Goal: Transaction & Acquisition: Download file/media

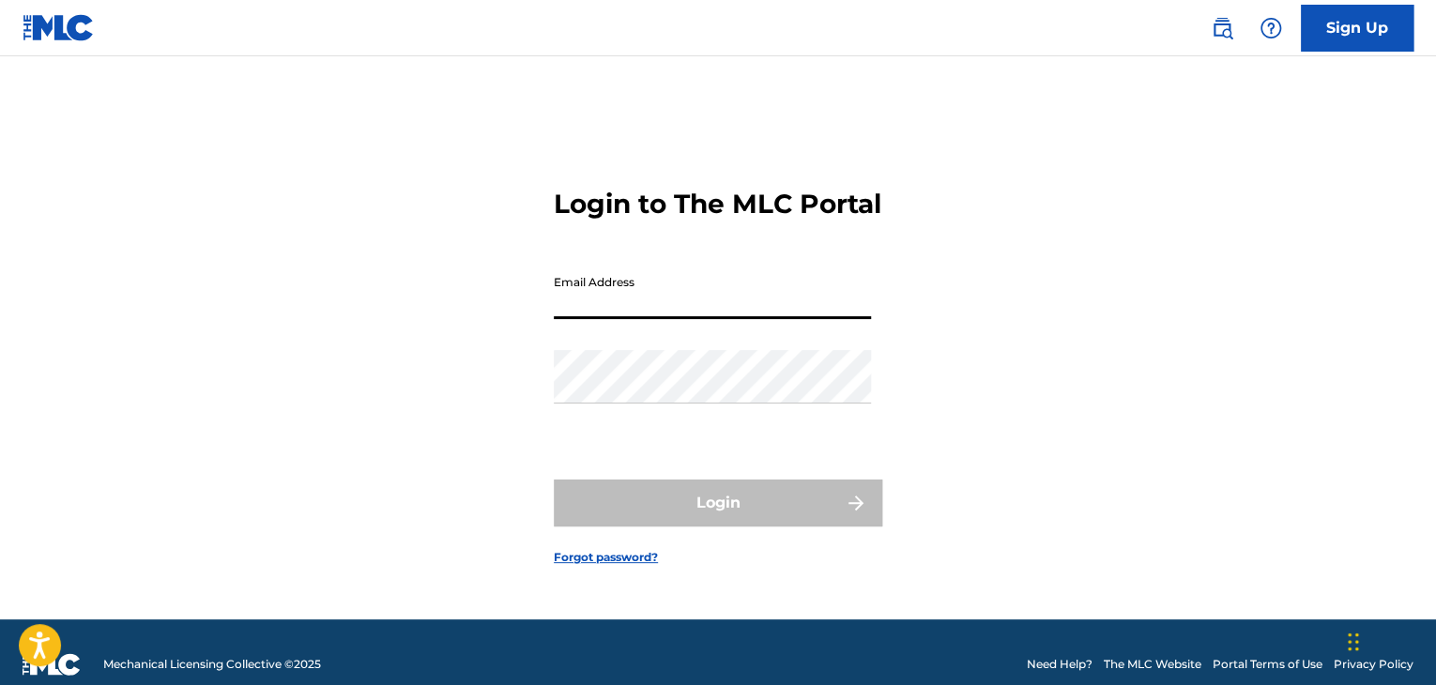
click at [665, 313] on input "Email Address" at bounding box center [712, 293] width 317 height 54
type input "[PERSON_NAME][EMAIL_ADDRESS][PERSON_NAME][DOMAIN_NAME]"
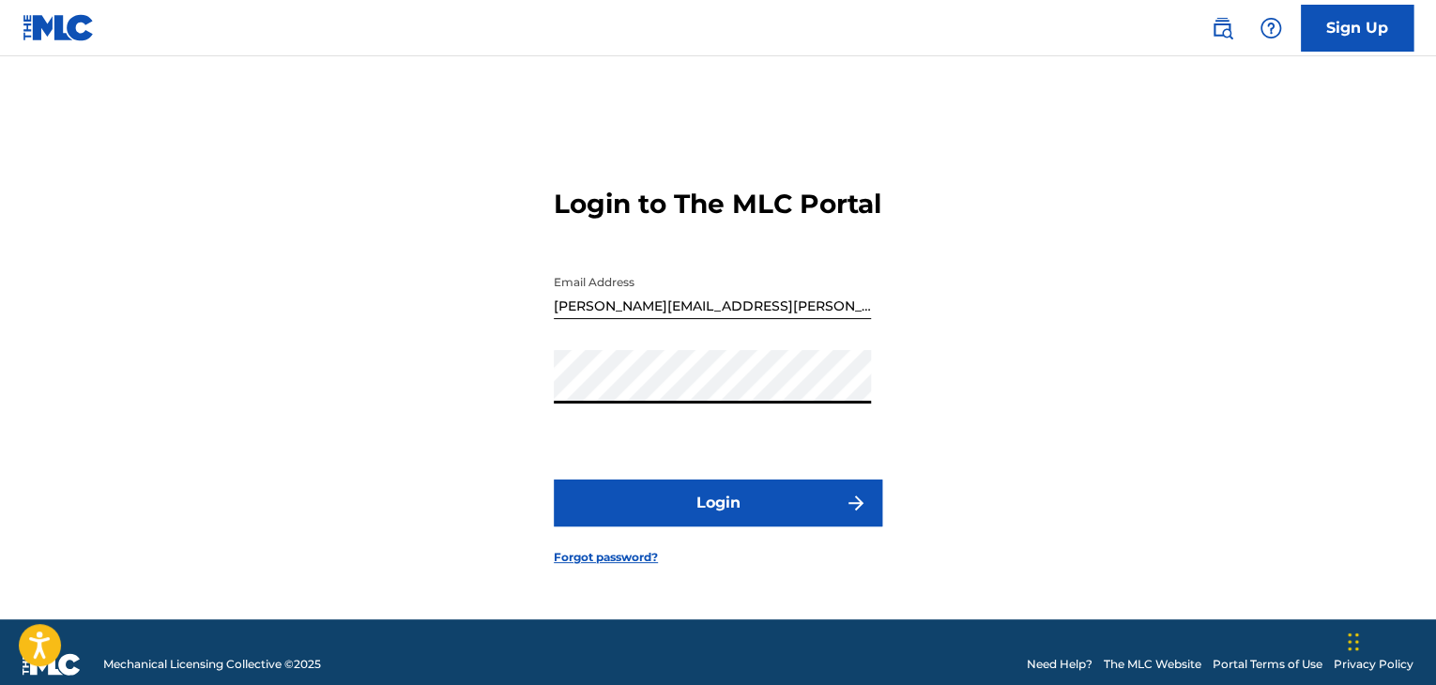
click at [554, 480] on button "Login" at bounding box center [718, 503] width 329 height 47
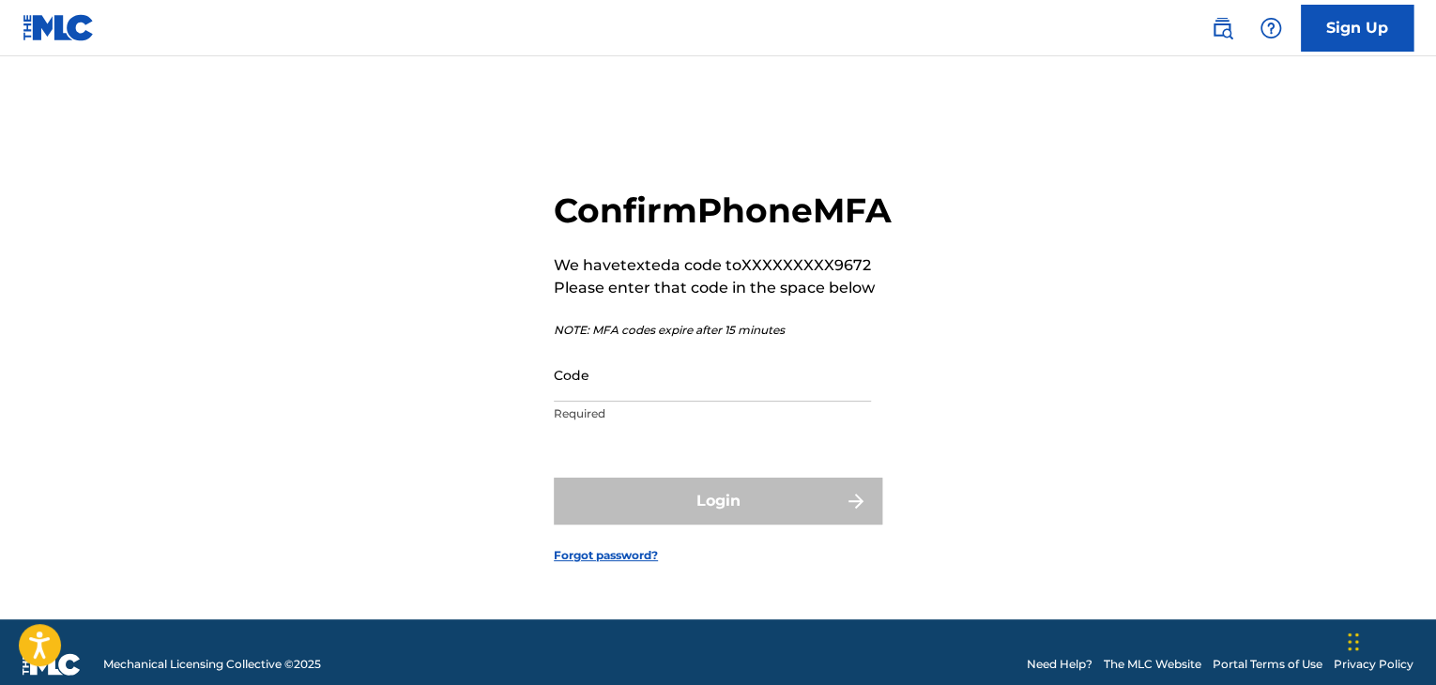
click at [606, 401] on input "Code" at bounding box center [712, 375] width 317 height 54
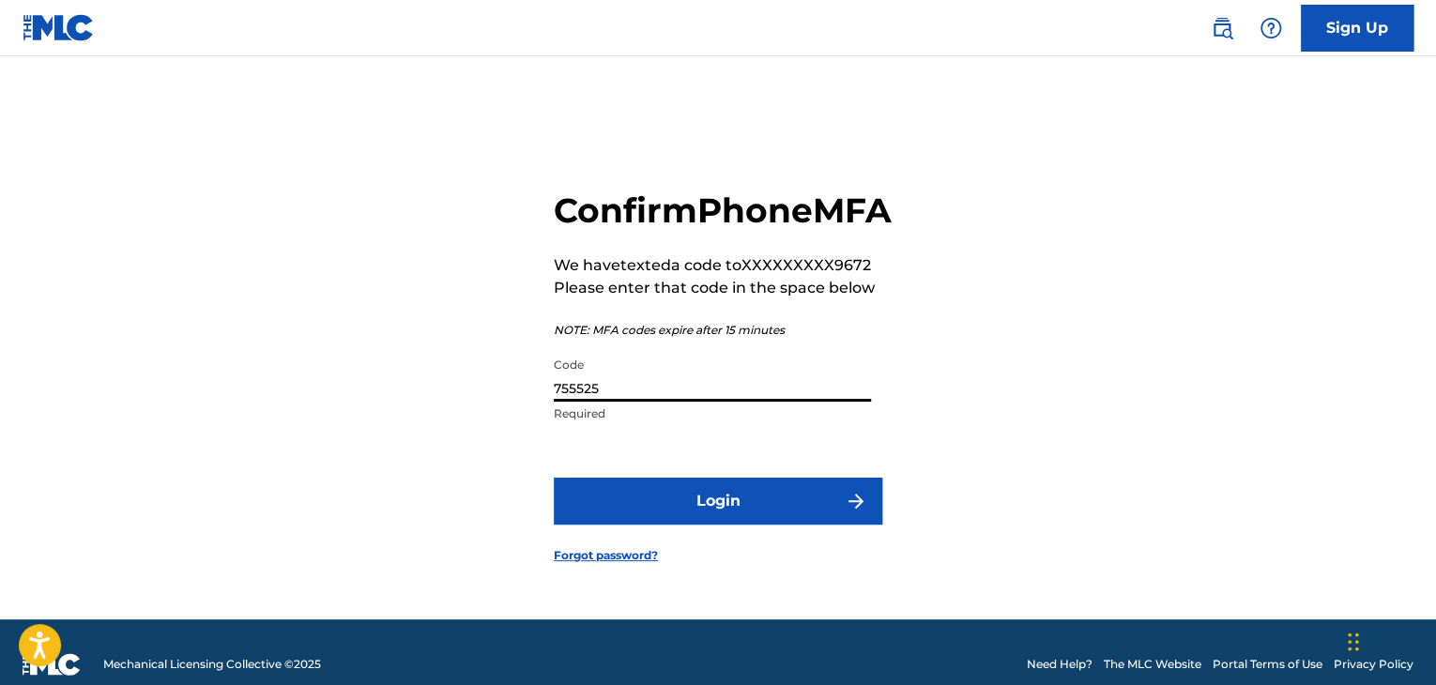
type input "755525"
click at [554, 478] on button "Login" at bounding box center [718, 501] width 329 height 47
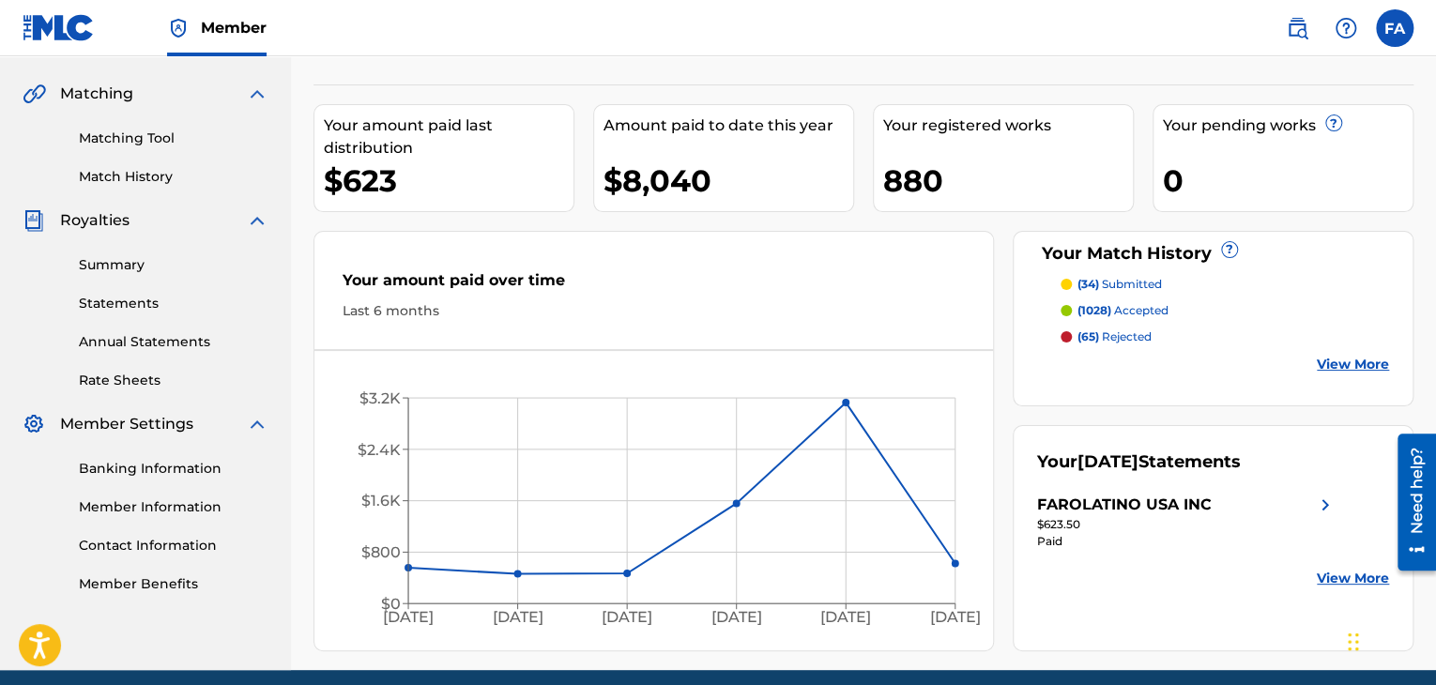
scroll to position [96, 0]
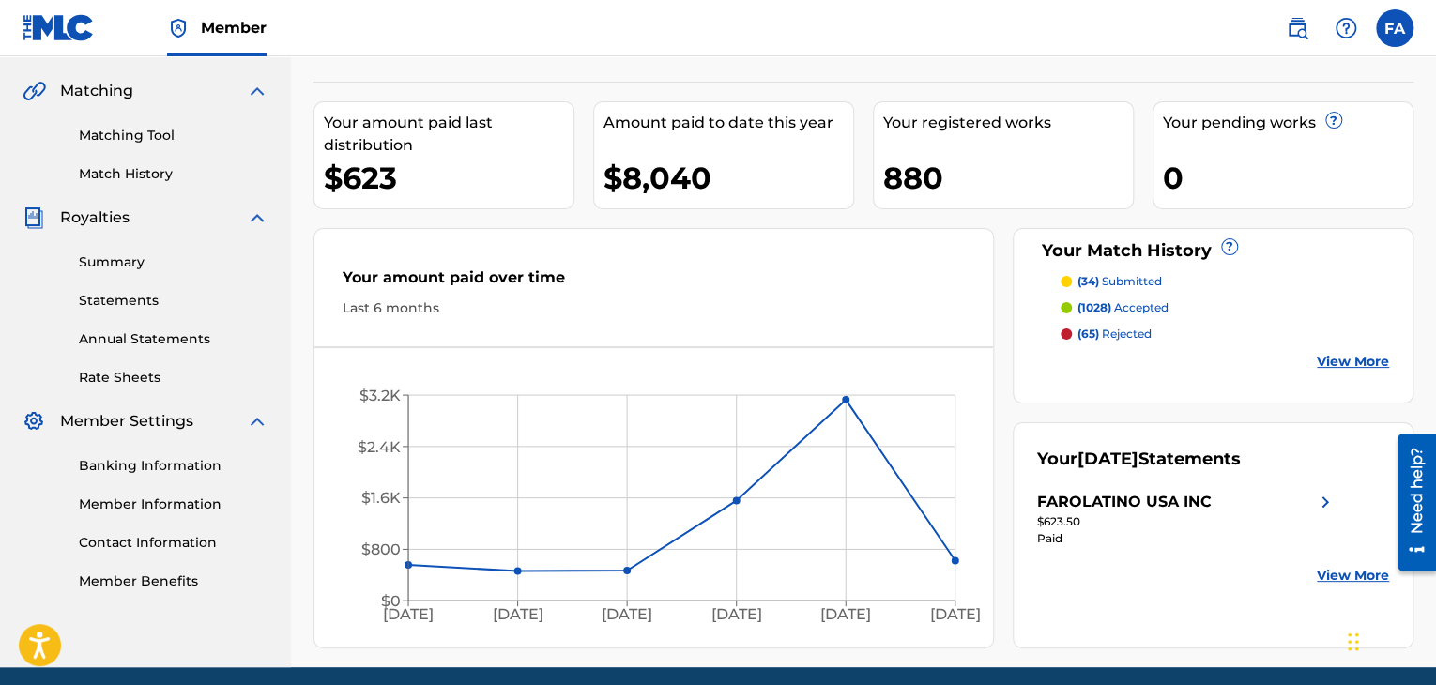
click at [115, 262] on link "Summary" at bounding box center [174, 262] width 190 height 20
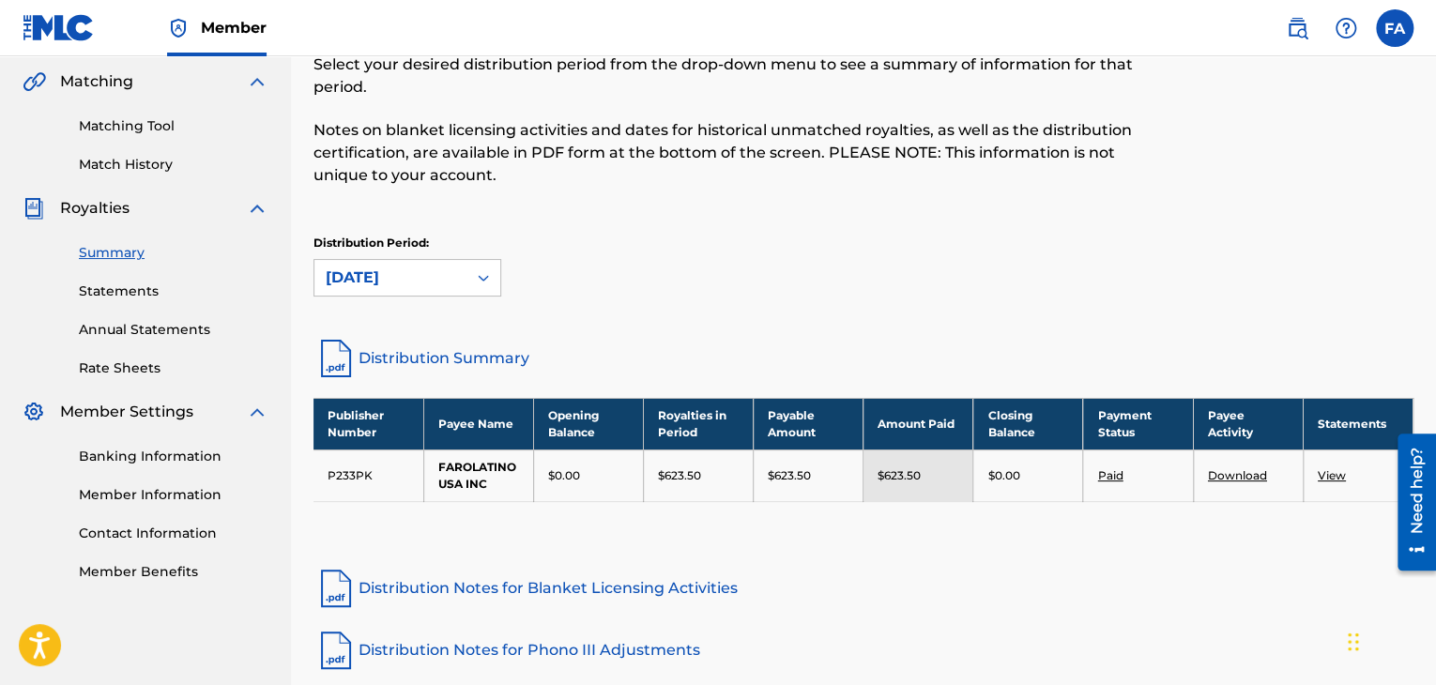
scroll to position [107, 0]
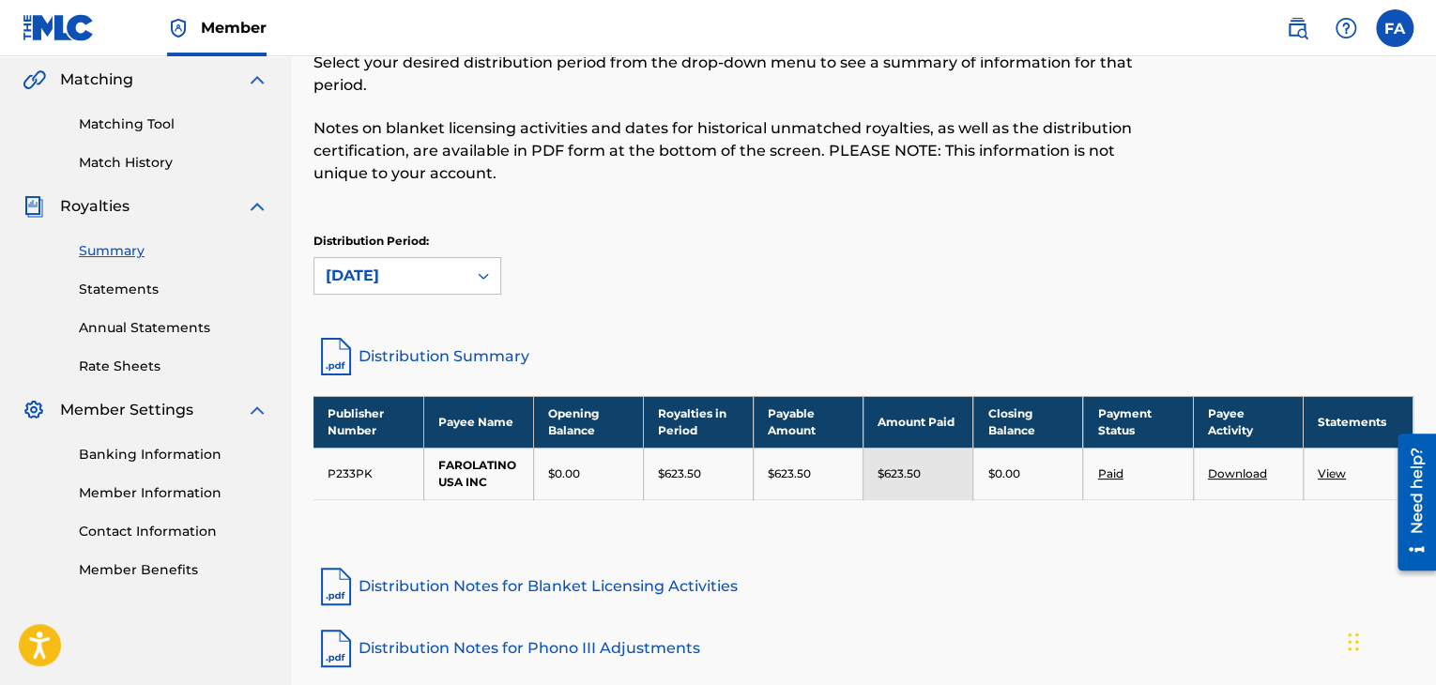
click at [143, 292] on link "Statements" at bounding box center [174, 290] width 190 height 20
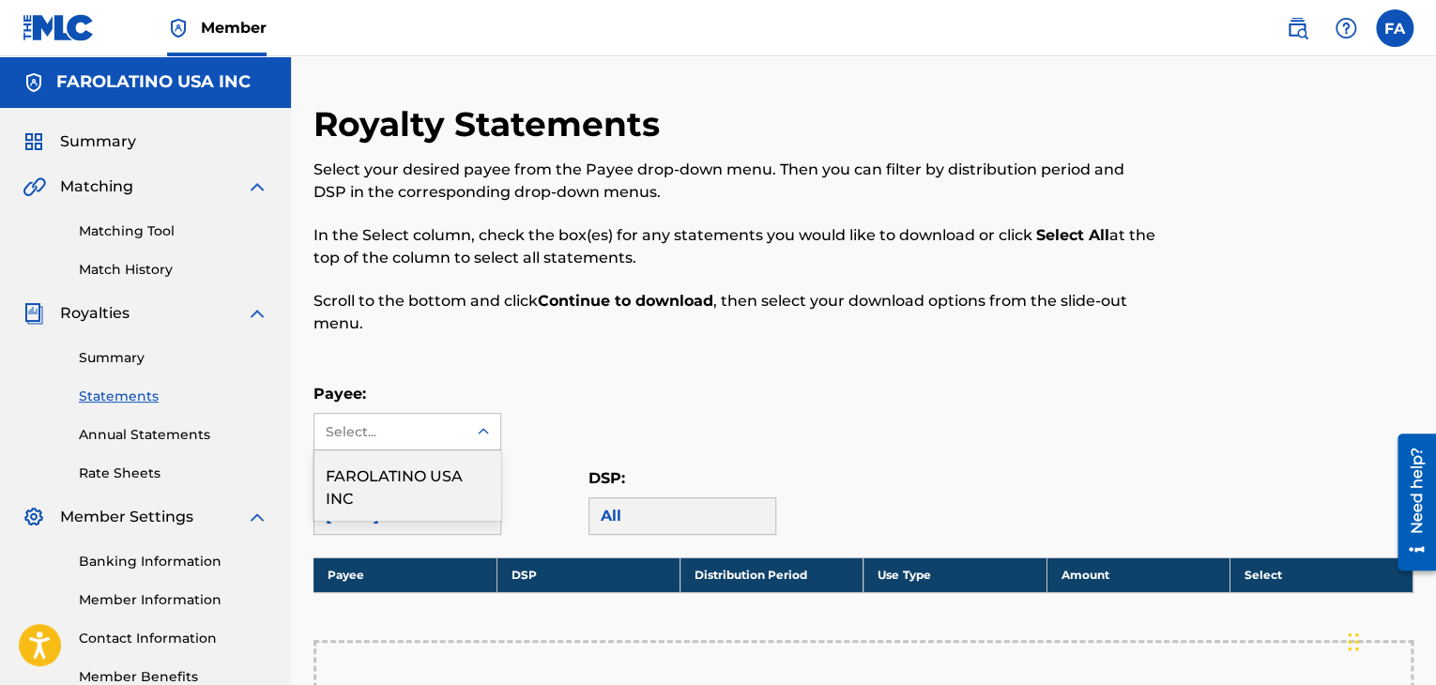
click at [445, 426] on div "Select..." at bounding box center [390, 432] width 128 height 20
click at [441, 487] on div "FAROLATINO USA INC" at bounding box center [407, 485] width 186 height 69
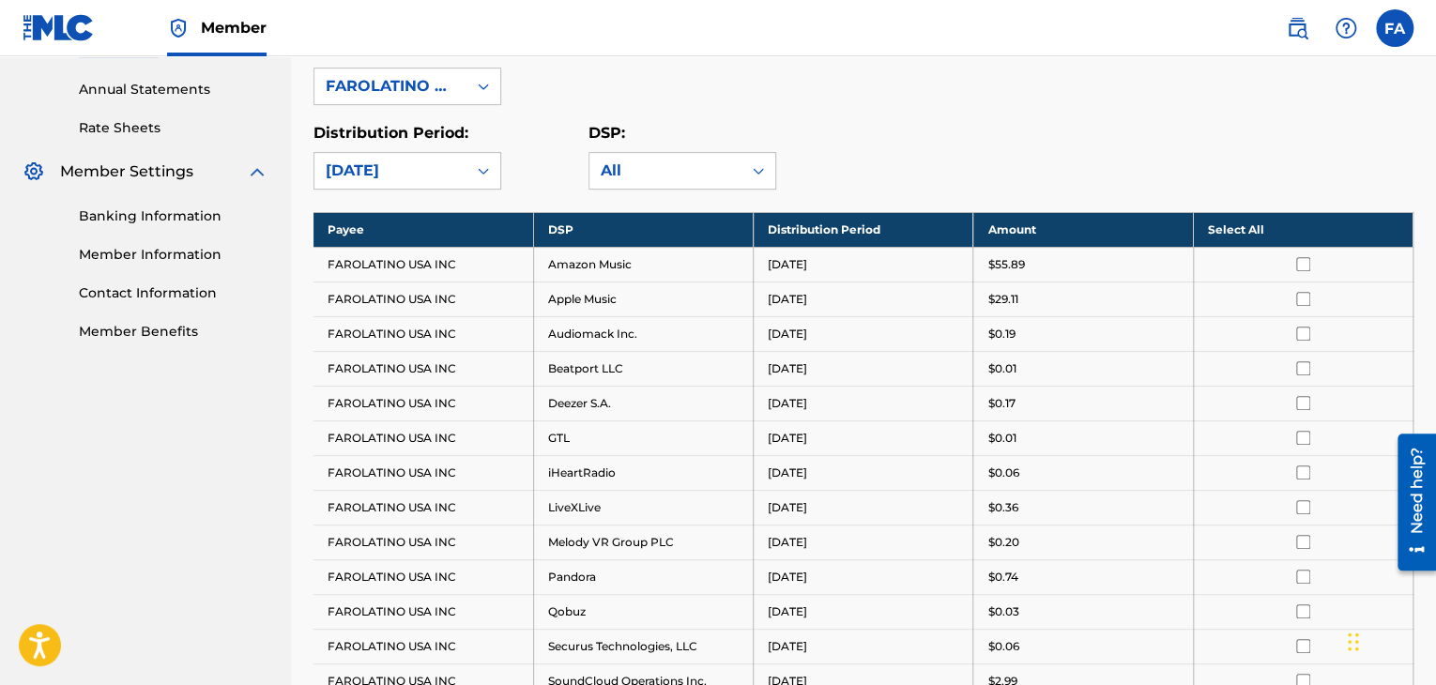
scroll to position [345, 0]
click at [1248, 232] on th "Select All" at bounding box center [1303, 229] width 220 height 35
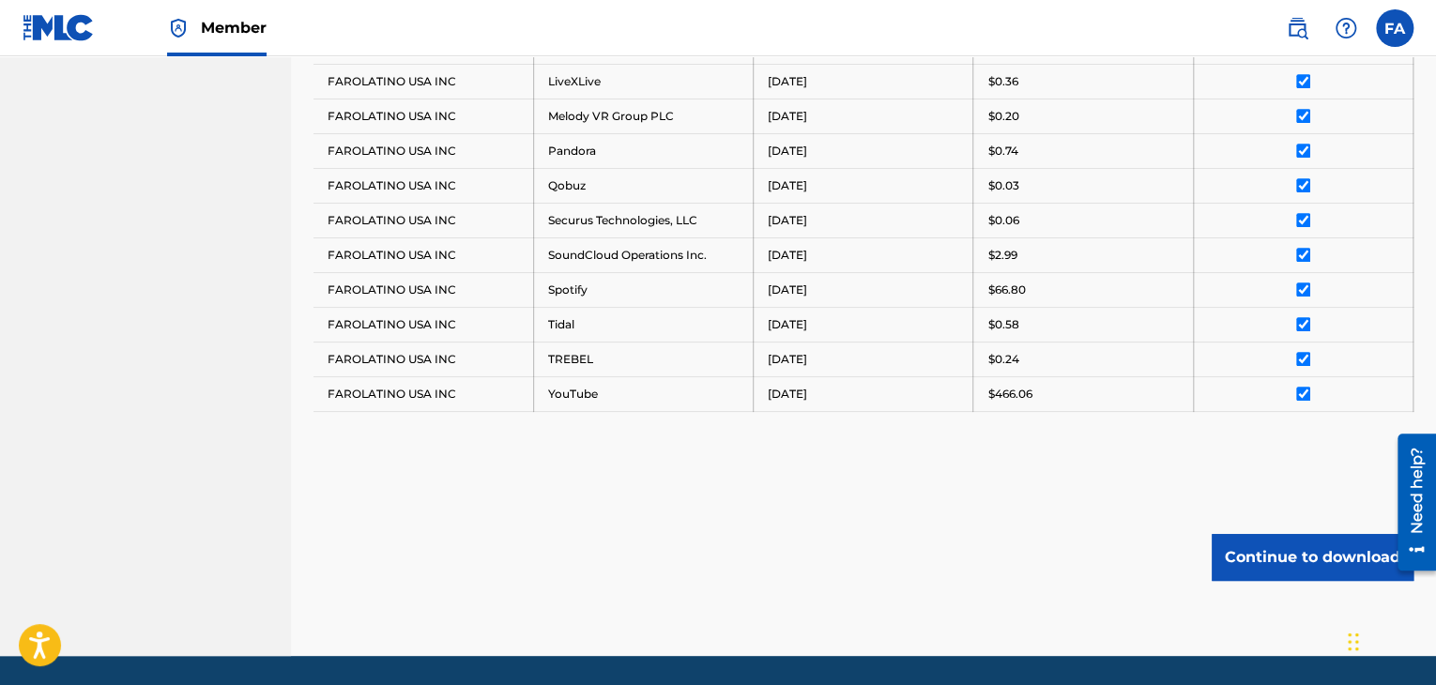
scroll to position [828, 0]
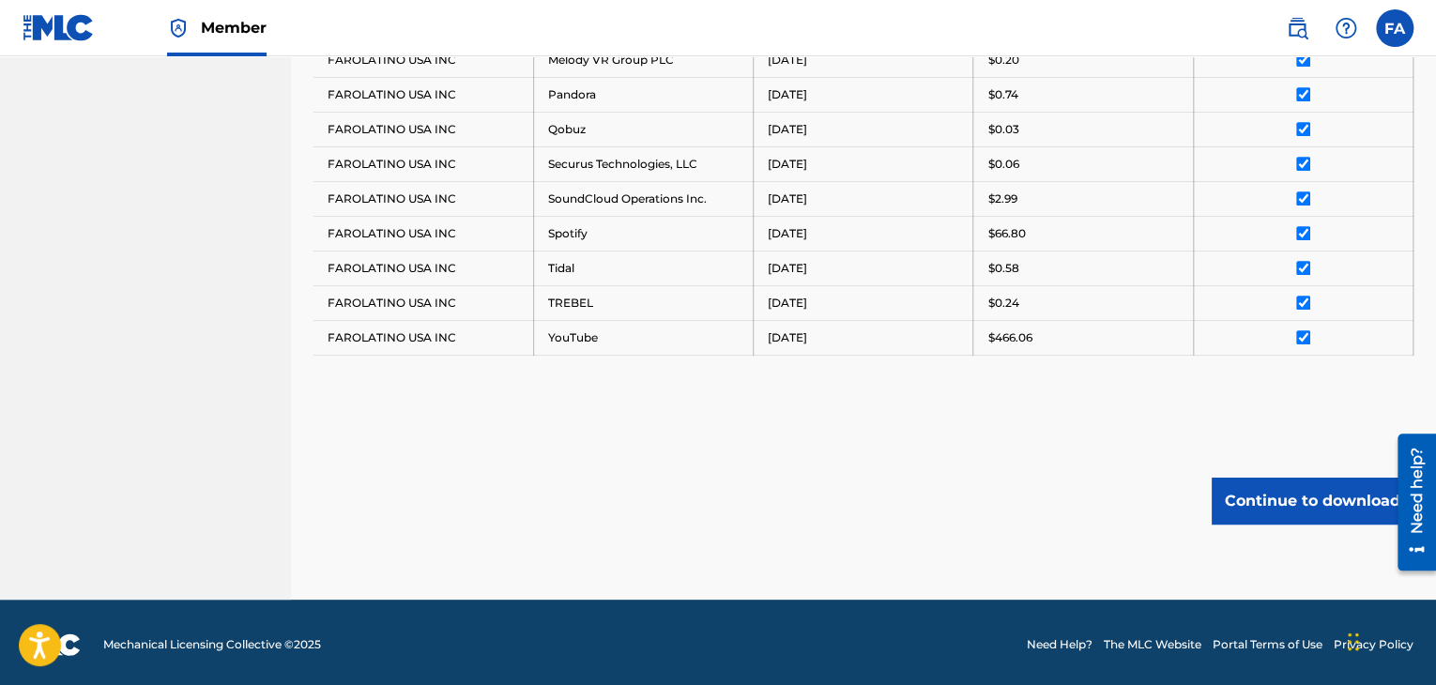
click at [1259, 517] on button "Continue to download" at bounding box center [1313, 501] width 202 height 47
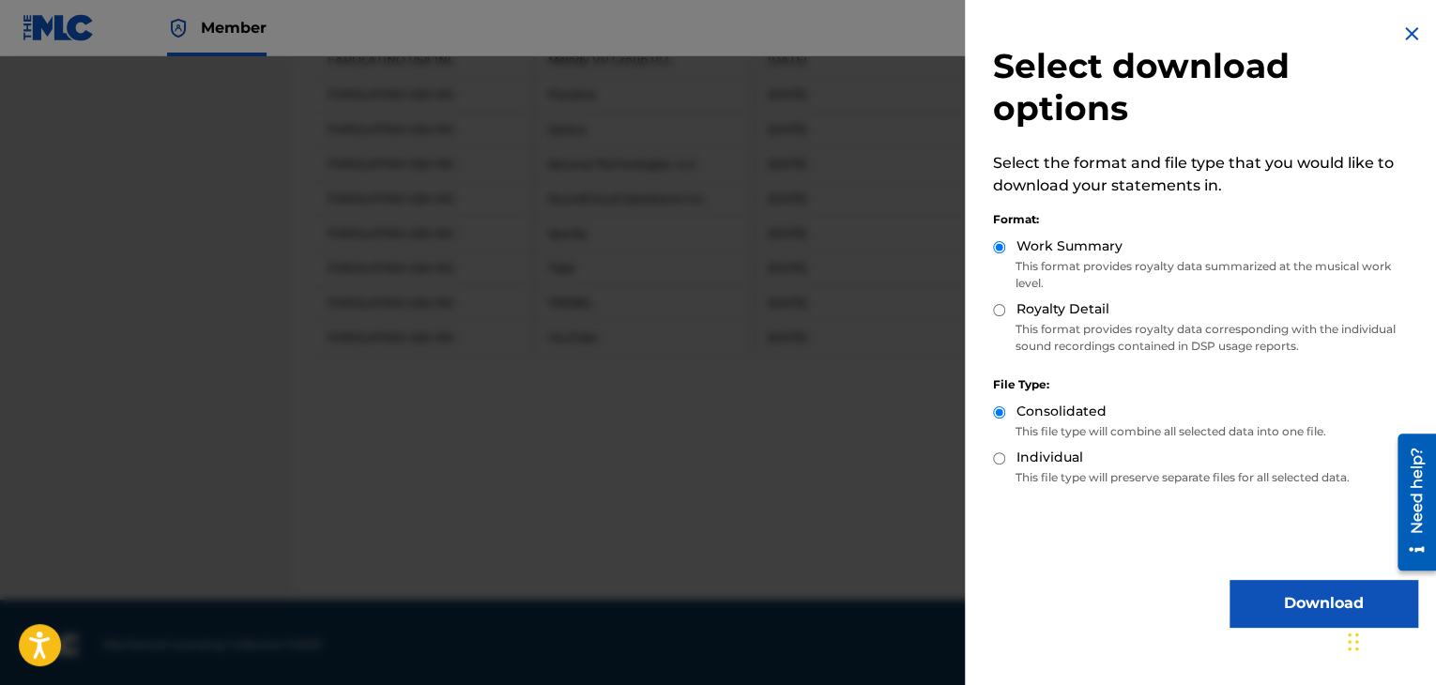
click at [1066, 336] on p "This format provides royalty data corresponding with the individual sound recor…" at bounding box center [1205, 338] width 424 height 34
click at [1002, 309] on input "Royalty Detail" at bounding box center [999, 310] width 12 height 12
radio input "true"
click at [1285, 604] on button "Download" at bounding box center [1324, 603] width 188 height 47
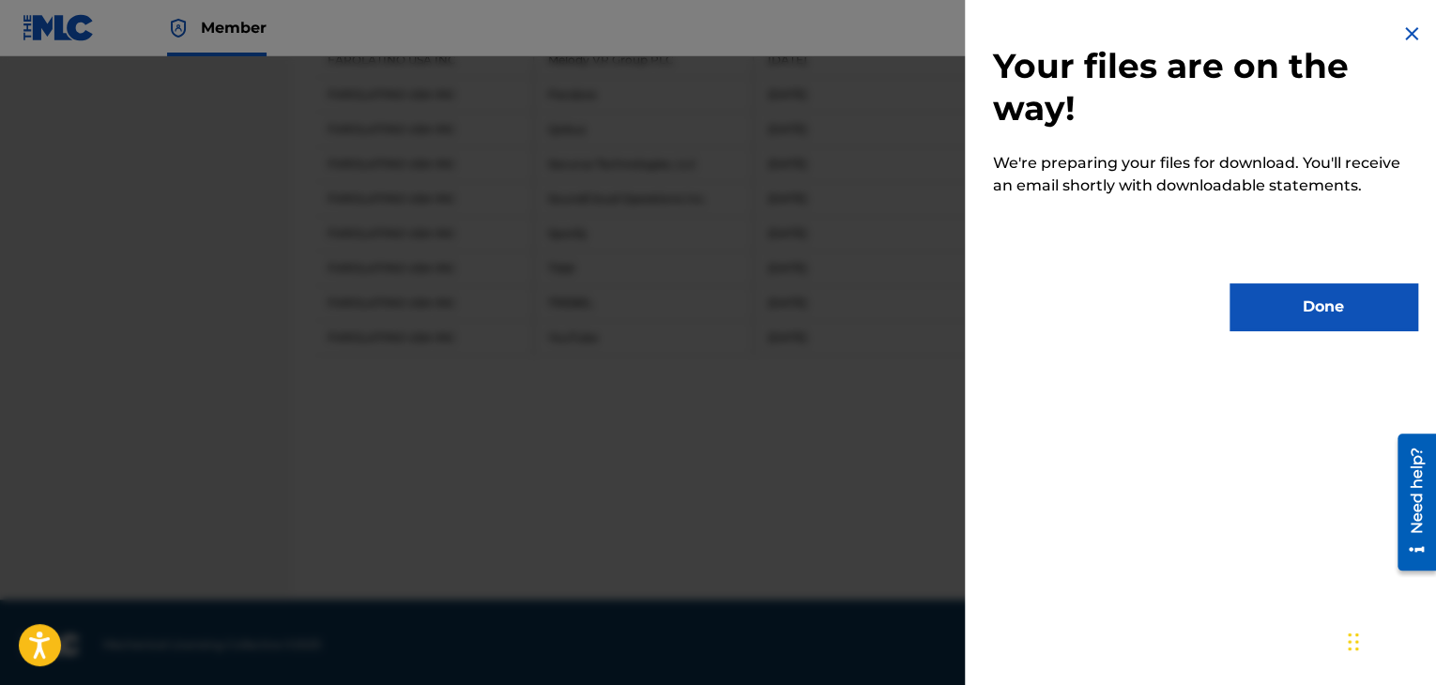
click at [1311, 309] on button "Done" at bounding box center [1324, 306] width 188 height 47
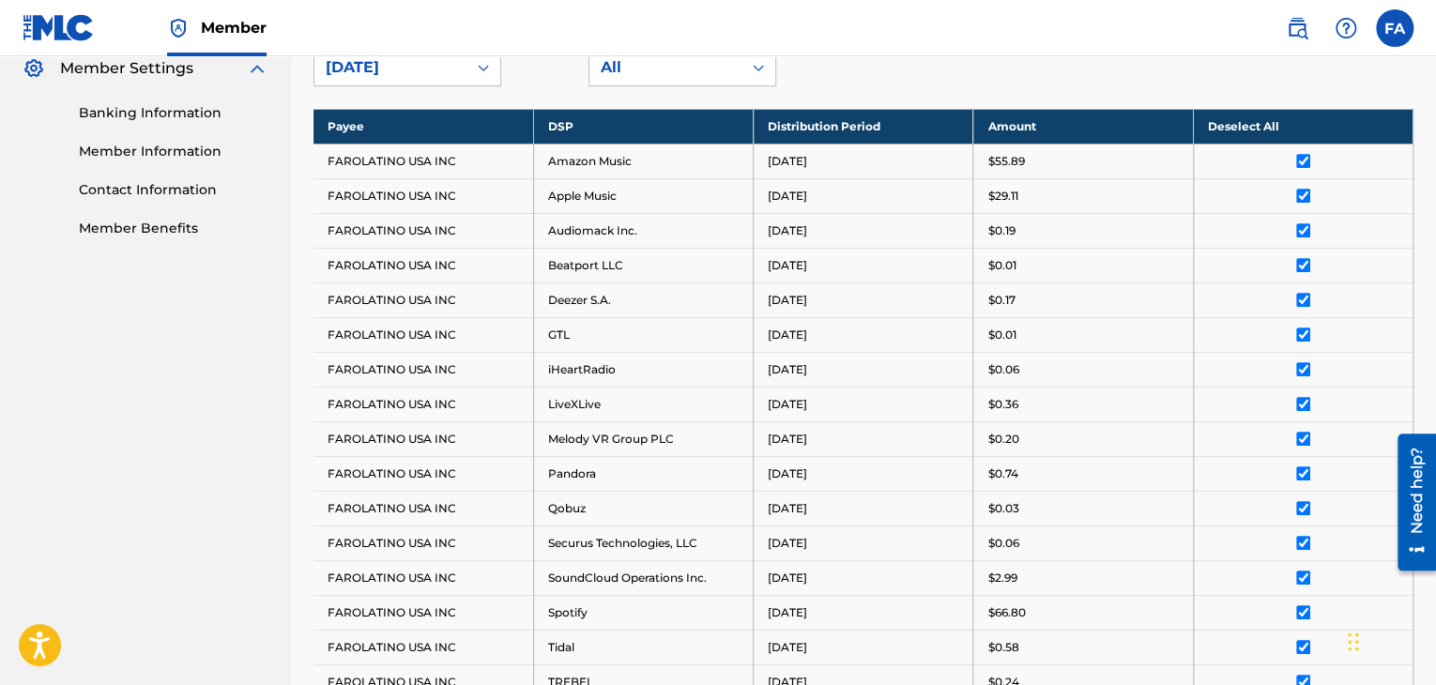
scroll to position [450, 0]
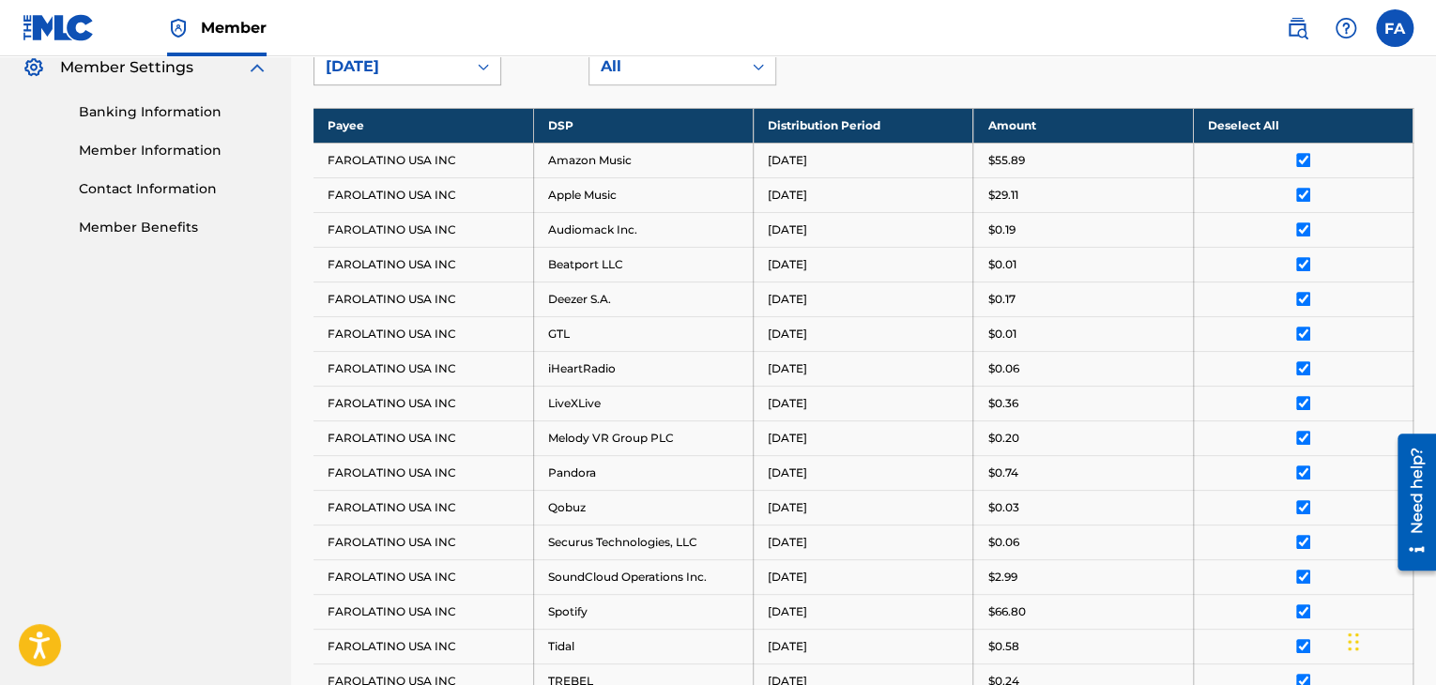
click at [435, 80] on div "[DATE]" at bounding box center [390, 67] width 152 height 36
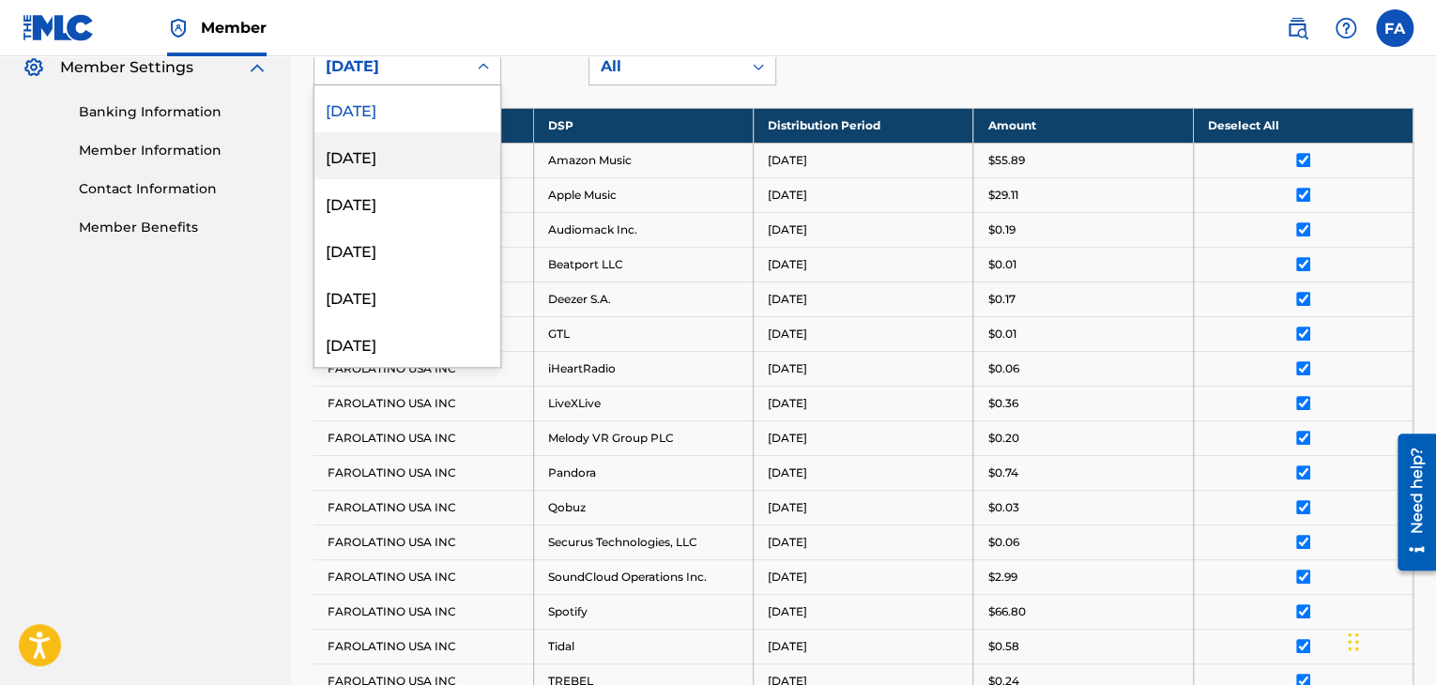
click at [410, 143] on div "[DATE]" at bounding box center [407, 155] width 186 height 47
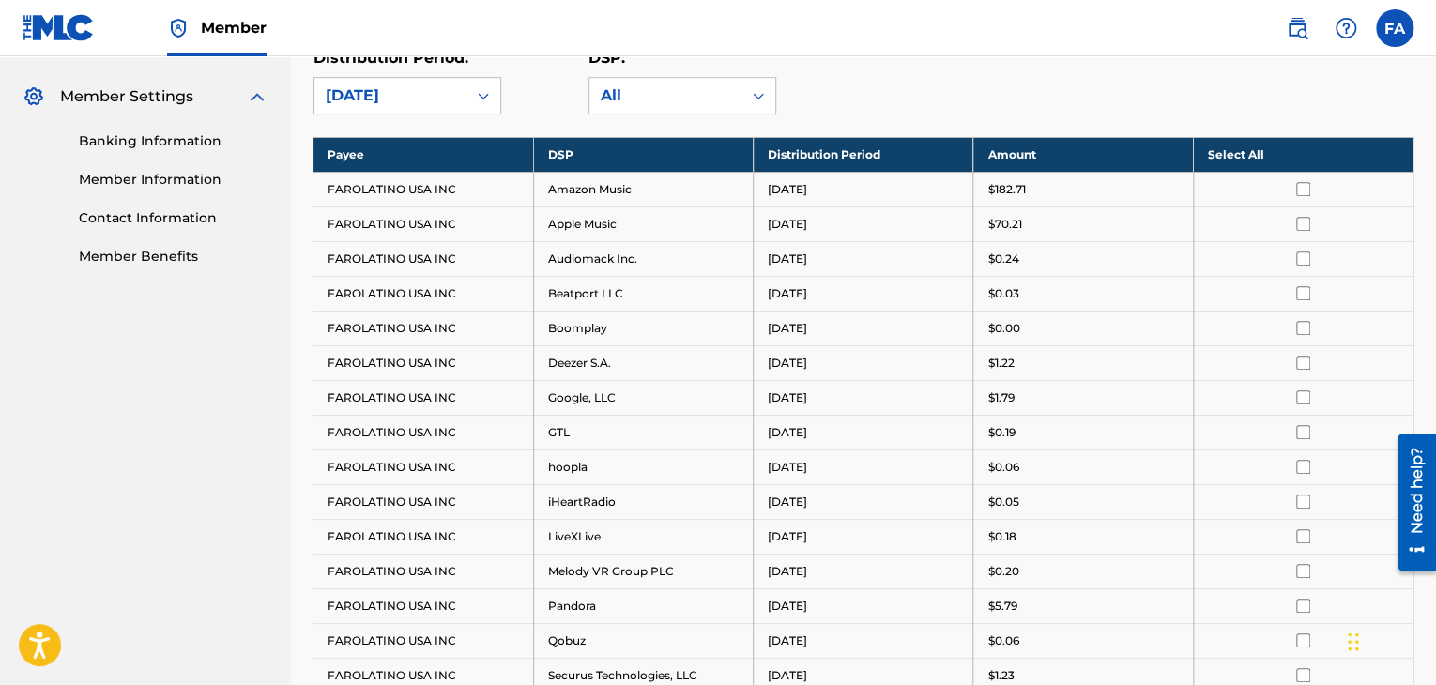
scroll to position [417, 0]
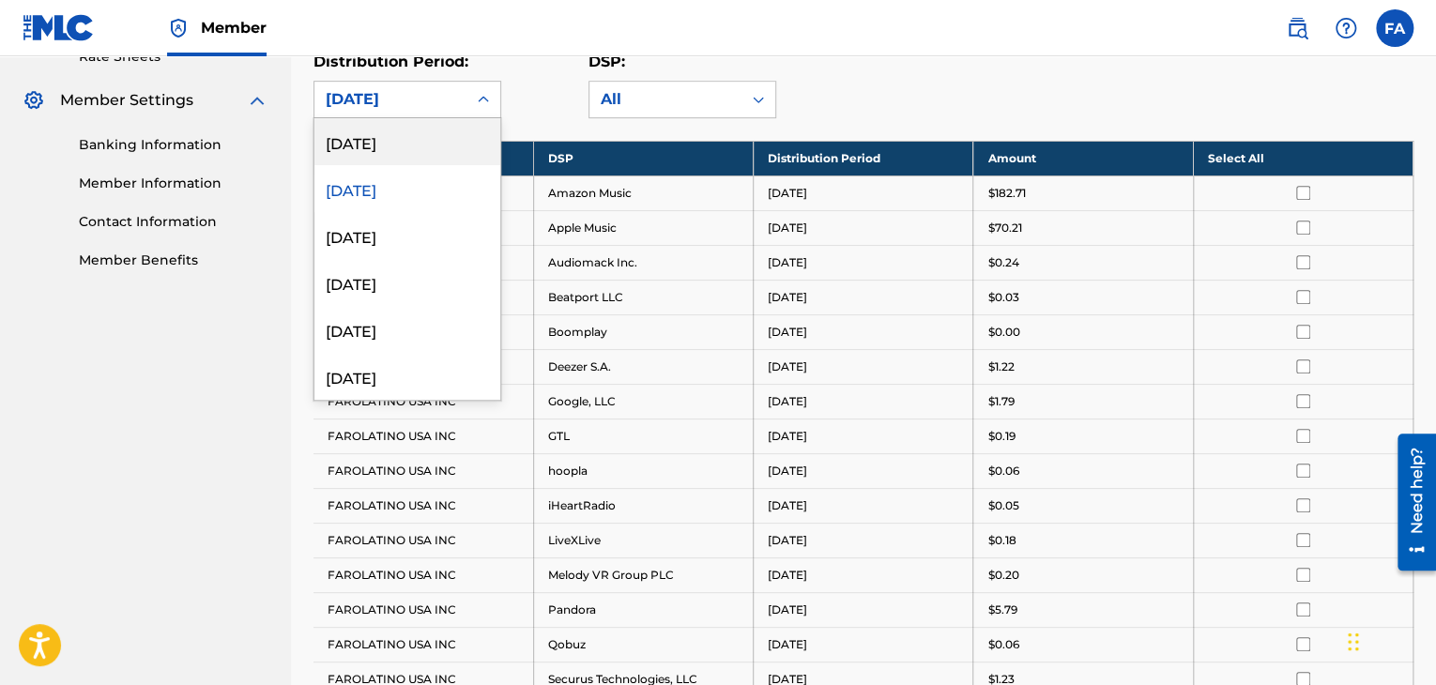
click at [492, 95] on icon at bounding box center [483, 99] width 19 height 19
click at [450, 149] on div "[DATE]" at bounding box center [407, 141] width 186 height 47
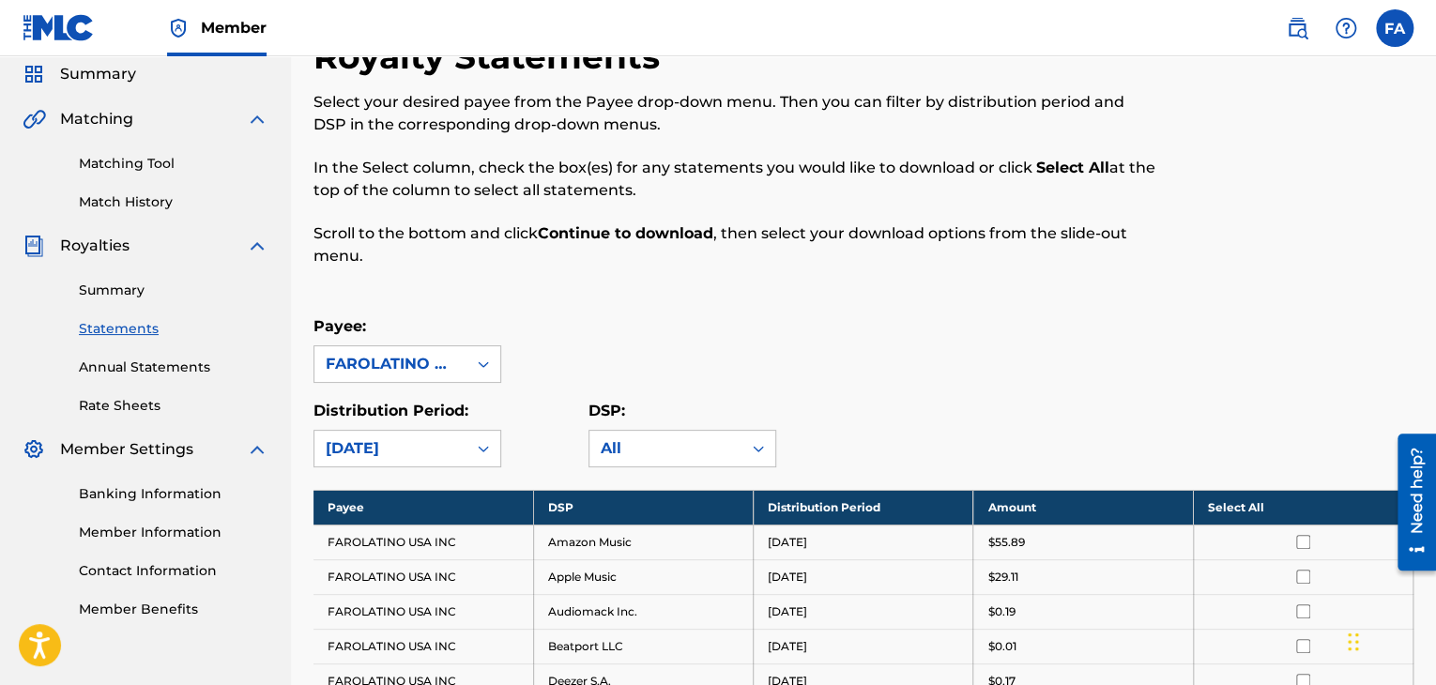
scroll to position [0, 0]
